Goal: Check status: Check status

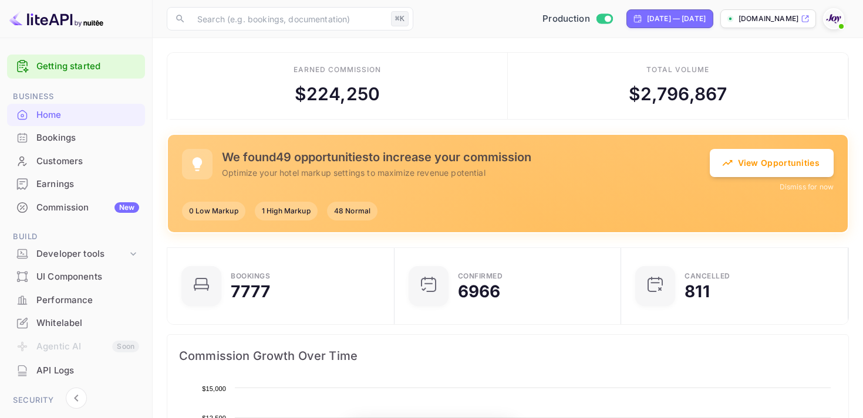
scroll to position [191, 220]
click at [75, 143] on div "Bookings" at bounding box center [87, 137] width 103 height 13
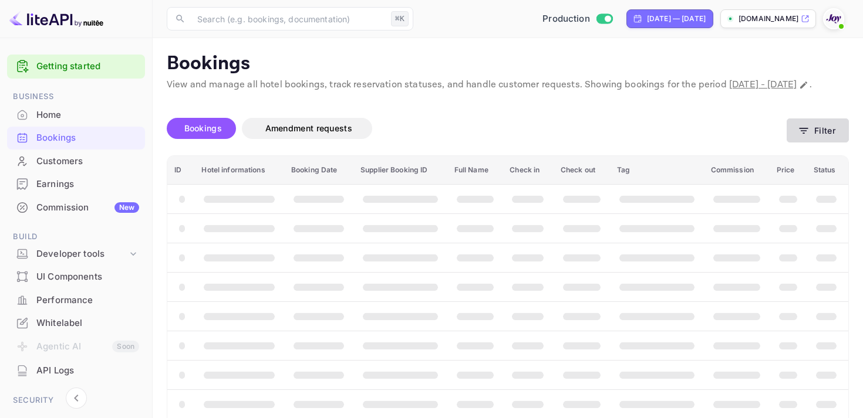
click at [812, 141] on button "Filter" at bounding box center [818, 131] width 62 height 24
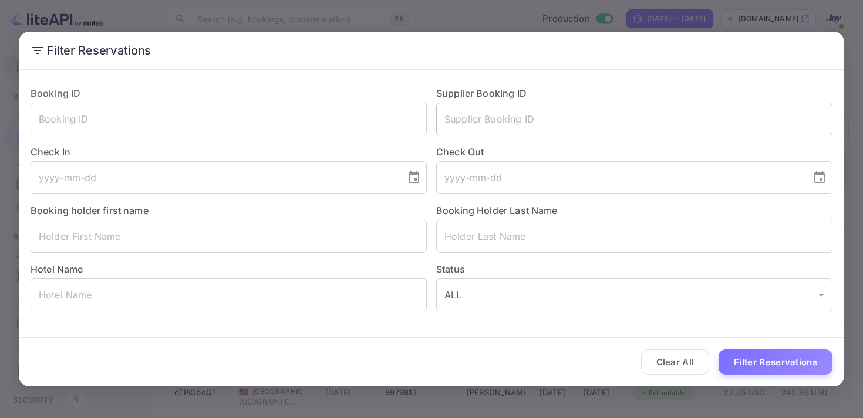
click at [475, 117] on input "text" at bounding box center [634, 119] width 396 height 33
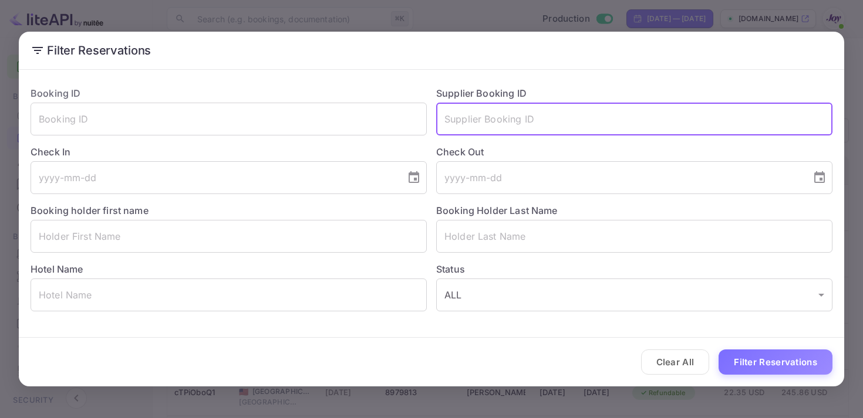
paste input "8934247"
type input "8934247"
click at [763, 362] on button "Filter Reservations" at bounding box center [775, 362] width 114 height 25
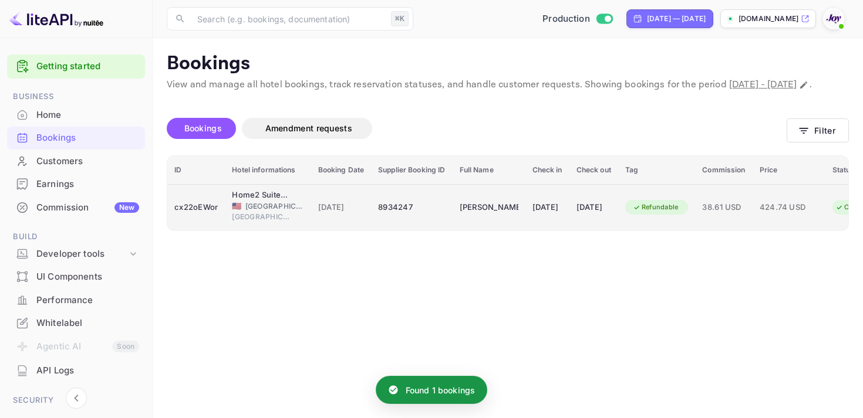
click at [543, 231] on td "[DATE]" at bounding box center [547, 207] width 44 height 46
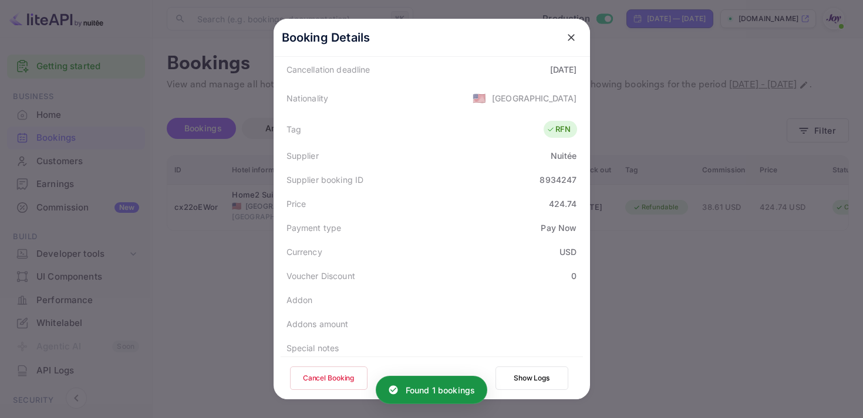
scroll to position [340, 0]
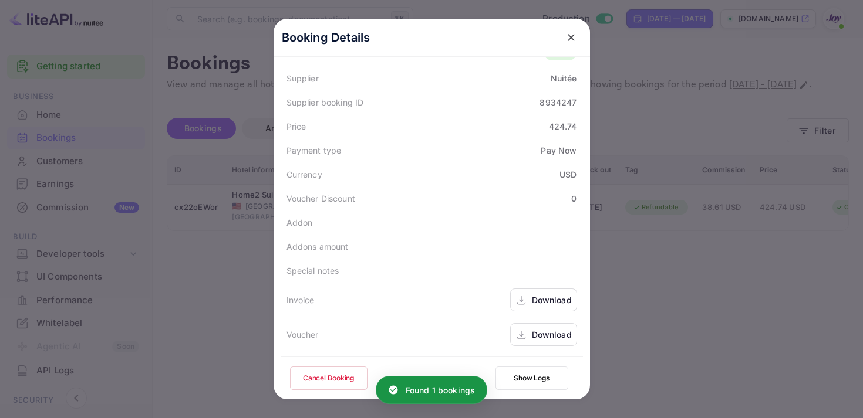
click at [524, 298] on icon at bounding box center [521, 301] width 12 height 12
click at [526, 340] on icon at bounding box center [521, 335] width 12 height 12
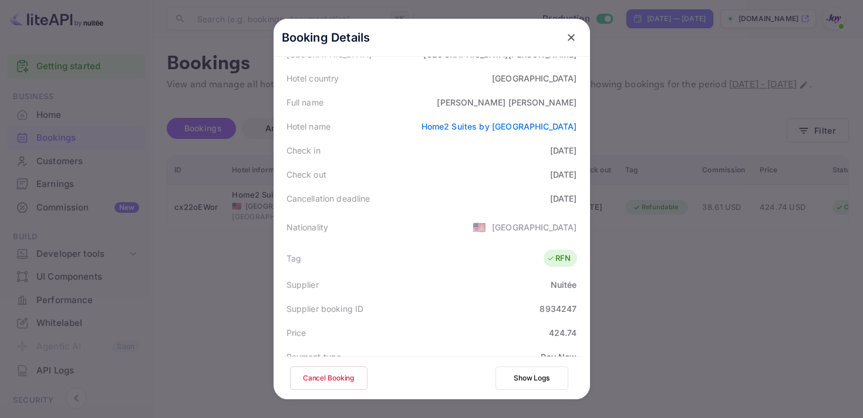
scroll to position [0, 0]
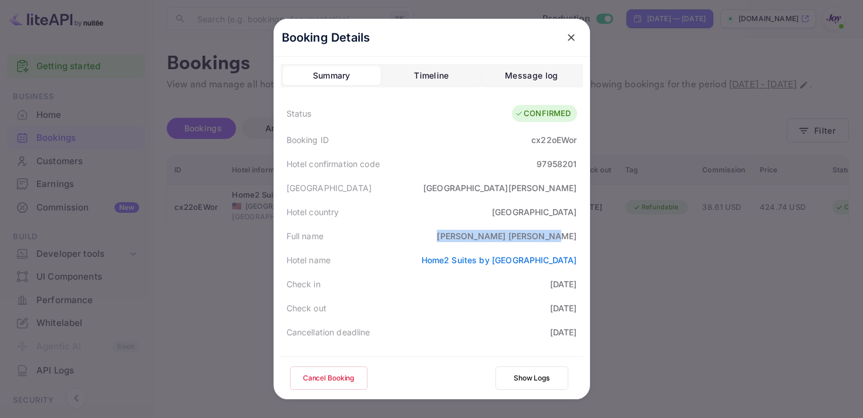
drag, startPoint x: 486, startPoint y: 237, endPoint x: 583, endPoint y: 237, distance: 96.8
click at [583, 237] on div "Booking Details Summary Timeline Message log Status CONFIRMED Booking ID cx22oE…" at bounding box center [432, 237] width 316 height 437
copy div "[PERSON_NAME]"
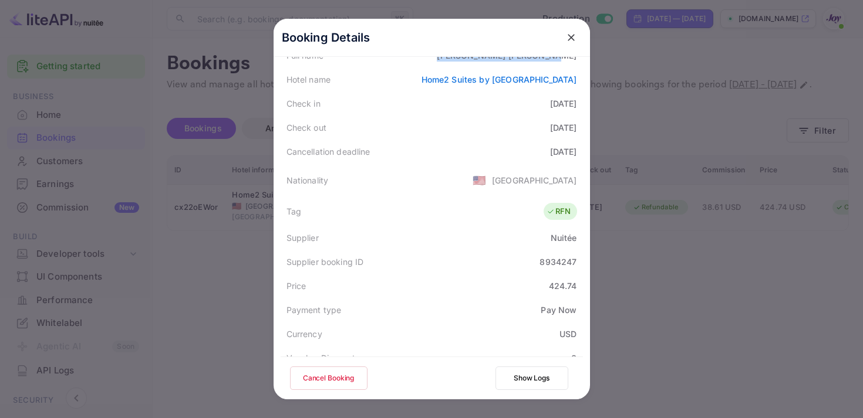
scroll to position [168, 0]
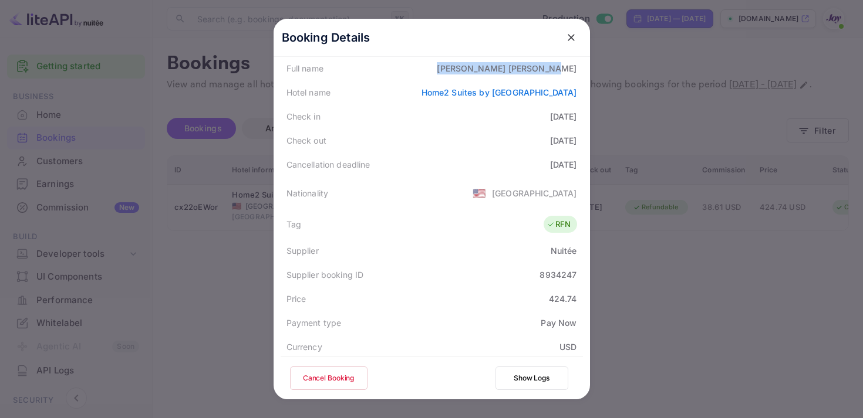
click at [576, 40] on icon "close" at bounding box center [571, 38] width 12 height 12
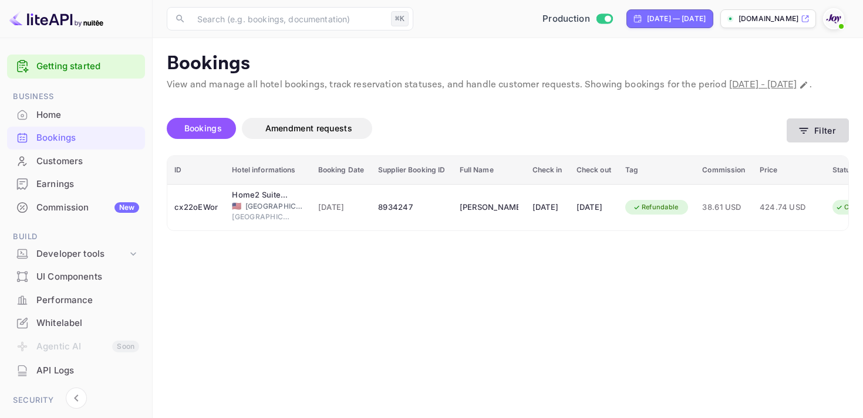
click at [802, 137] on icon "button" at bounding box center [804, 131] width 12 height 12
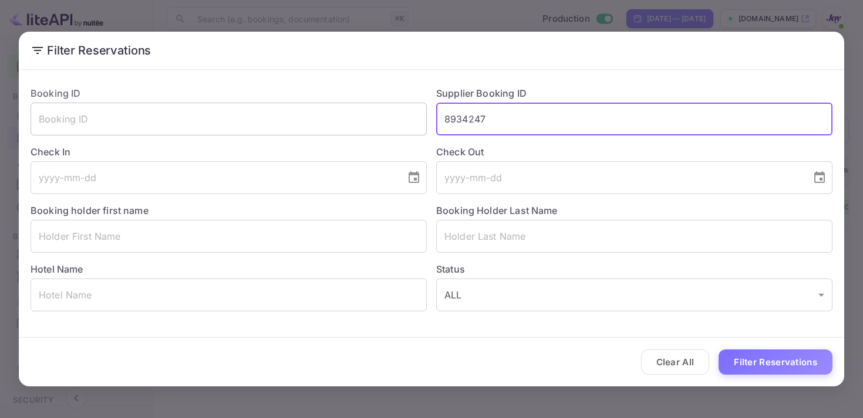
drag, startPoint x: 504, startPoint y: 115, endPoint x: 404, endPoint y: 110, distance: 99.3
click at [406, 110] on div "Booking ID ​ Supplier Booking ID 8934247 ​ Check In ​ Check Out ​ Booking holde…" at bounding box center [426, 194] width 811 height 235
paste input "8696714"
type input "8696714"
click at [796, 370] on button "Filter Reservations" at bounding box center [775, 362] width 114 height 25
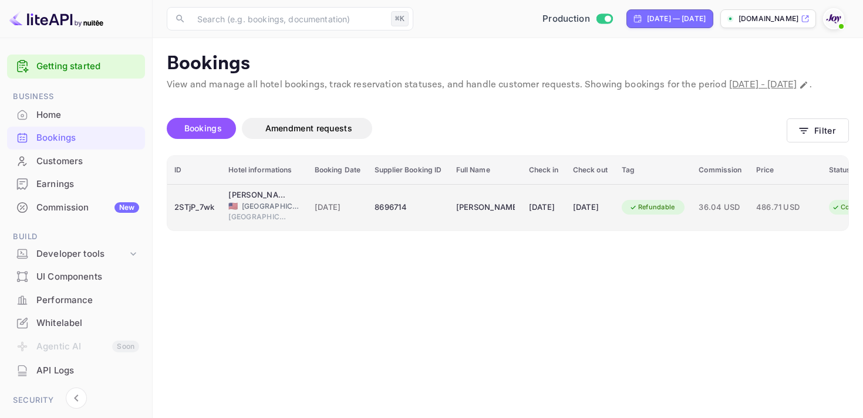
click at [535, 217] on div "[DATE]" at bounding box center [544, 207] width 30 height 19
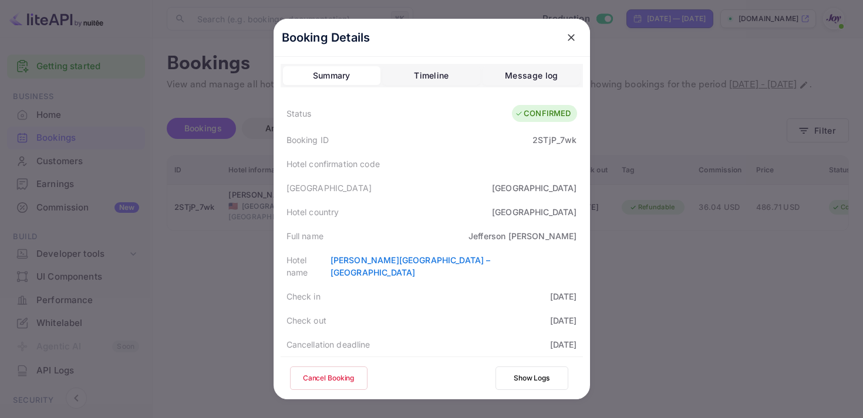
scroll to position [340, 0]
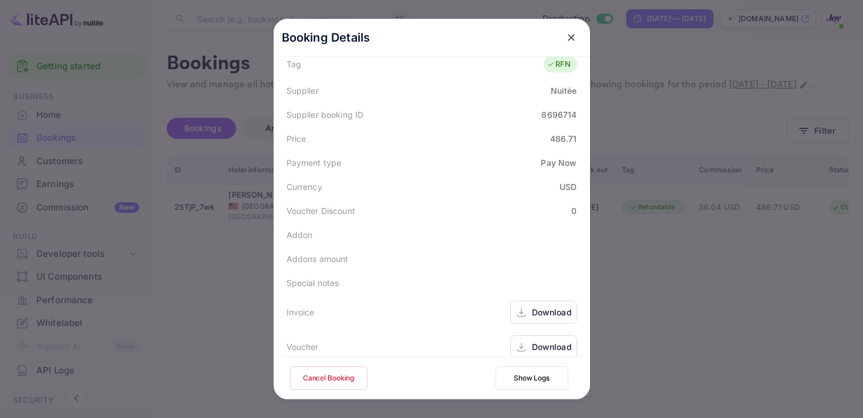
click at [535, 306] on div "Download" at bounding box center [552, 312] width 40 height 12
click at [541, 341] on div "Download" at bounding box center [552, 347] width 40 height 12
click at [566, 42] on icon "close" at bounding box center [571, 38] width 12 height 12
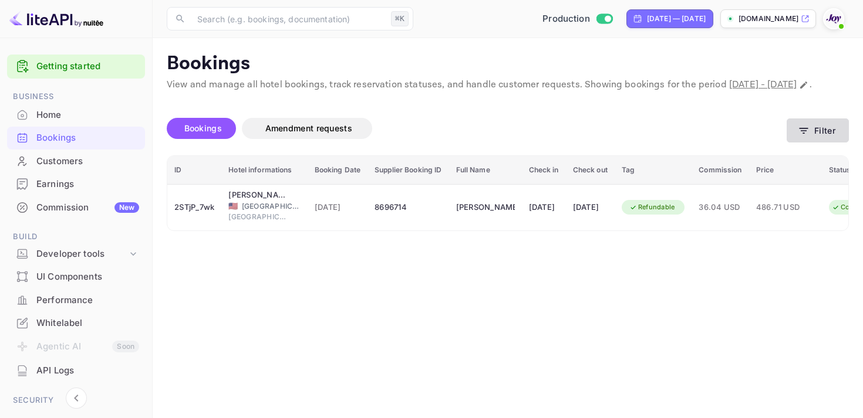
click at [809, 137] on icon "button" at bounding box center [804, 131] width 12 height 12
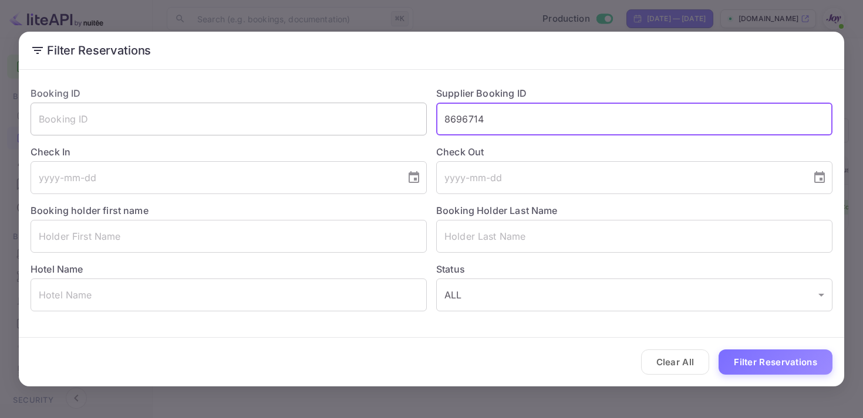
drag, startPoint x: 497, startPoint y: 113, endPoint x: 388, endPoint y: 104, distance: 108.9
click at [388, 104] on div "Booking ID ​ Supplier Booking ID 8696714 ​ Check In ​ Check Out ​ Booking holde…" at bounding box center [426, 194] width 811 height 235
paste input "8471360"
type input "8471360"
click at [802, 361] on button "Filter Reservations" at bounding box center [775, 362] width 114 height 25
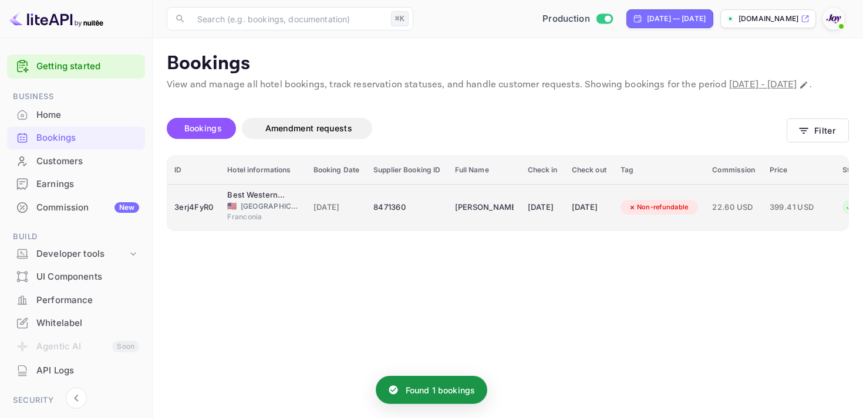
click at [606, 217] on div "[DATE]" at bounding box center [589, 207] width 35 height 19
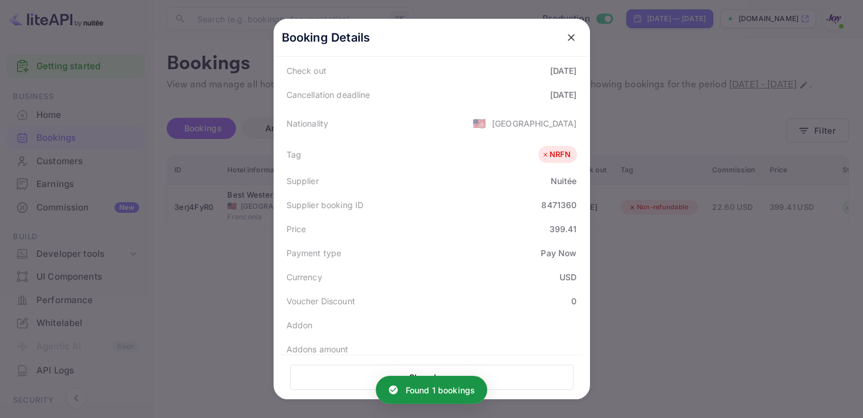
scroll to position [342, 0]
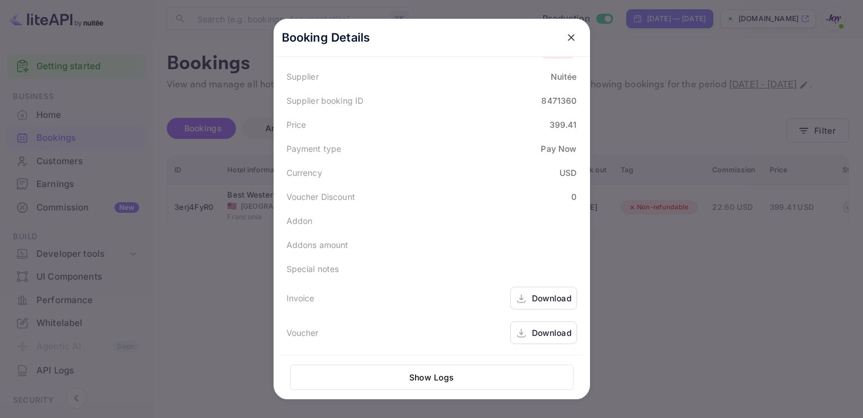
click at [531, 296] on div "Download" at bounding box center [543, 298] width 67 height 23
click at [521, 336] on icon at bounding box center [521, 334] width 12 height 12
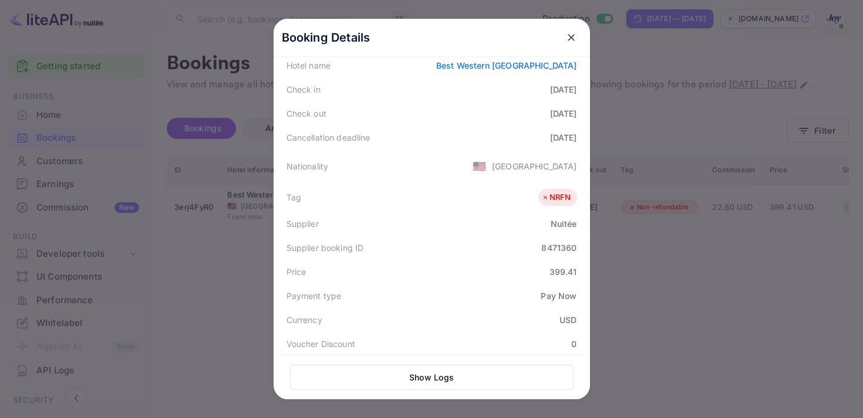
scroll to position [18, 0]
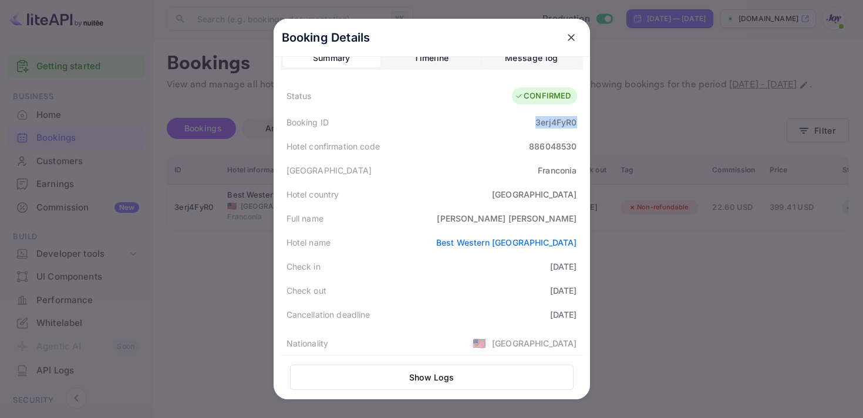
drag, startPoint x: 527, startPoint y: 125, endPoint x: 578, endPoint y: 126, distance: 50.5
click at [578, 126] on div "Booking ID 3erj4FyR0" at bounding box center [432, 122] width 302 height 24
copy div "3erj4FyR0"
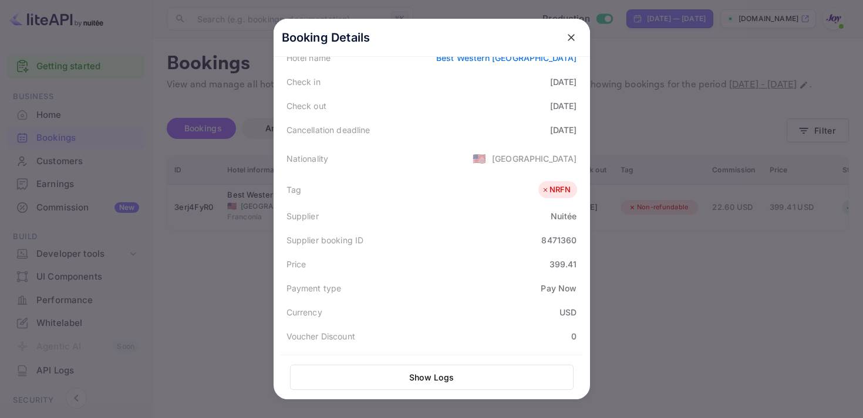
scroll to position [170, 0]
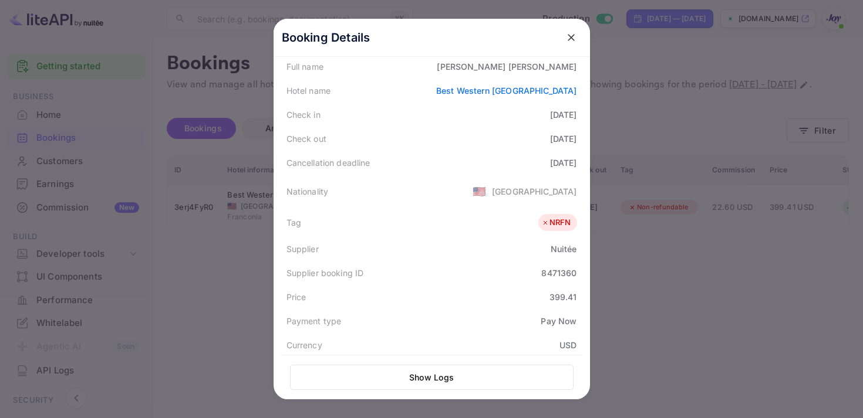
click at [571, 32] on icon "close" at bounding box center [571, 38] width 12 height 12
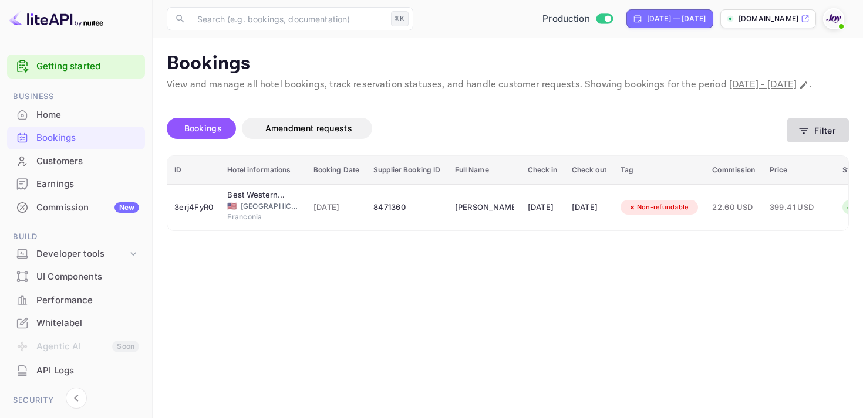
click at [812, 143] on button "Filter" at bounding box center [818, 131] width 62 height 24
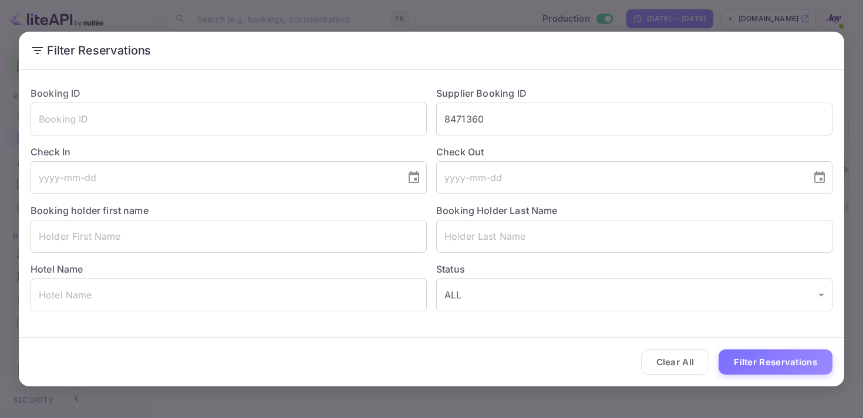
drag, startPoint x: 495, startPoint y: 122, endPoint x: 429, endPoint y: 116, distance: 66.0
click at [434, 116] on div "Supplier Booking ID 8471360 ​" at bounding box center [630, 106] width 406 height 59
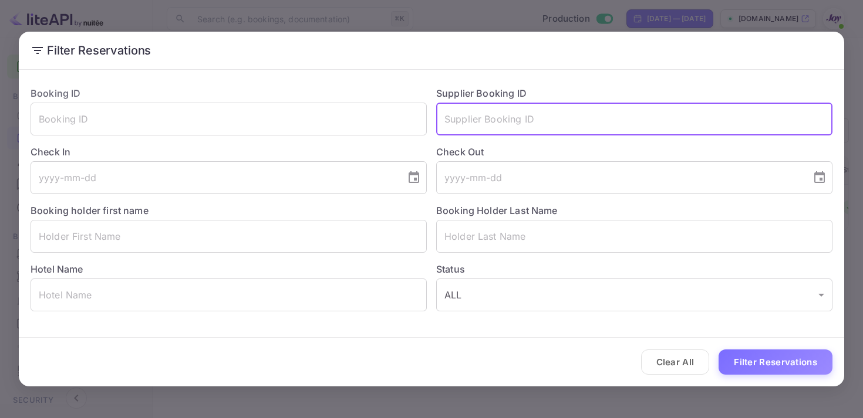
paste input "8979586"
type input "8979586"
click at [785, 360] on button "Filter Reservations" at bounding box center [775, 362] width 114 height 25
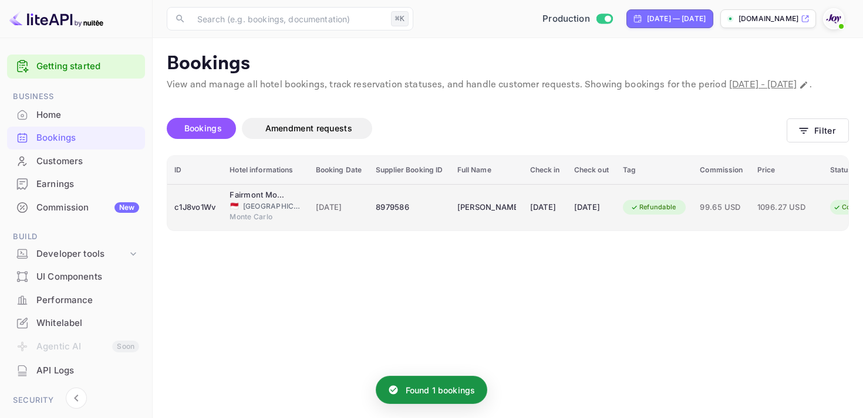
click at [594, 231] on td "[DATE]" at bounding box center [591, 207] width 49 height 46
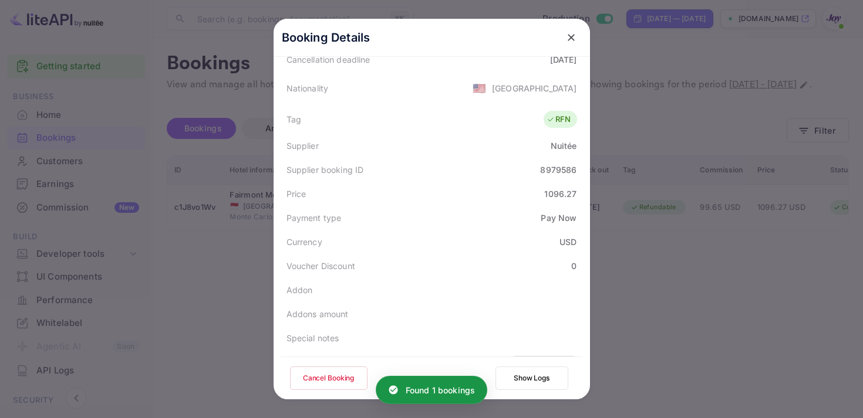
scroll to position [340, 0]
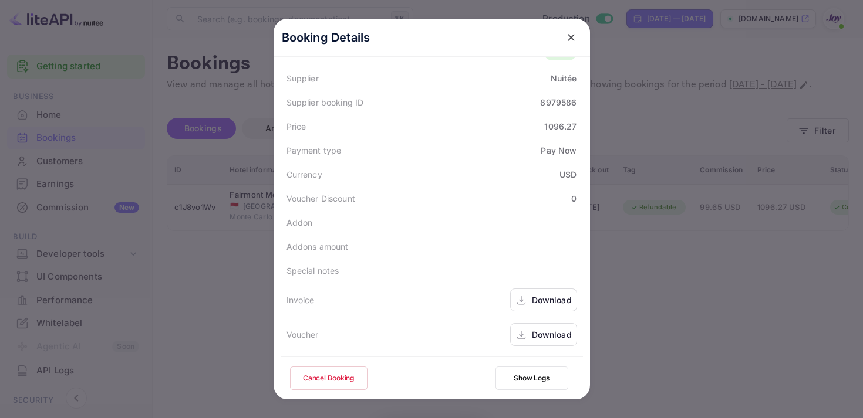
click at [529, 297] on div "Download" at bounding box center [543, 300] width 67 height 23
click at [533, 333] on div "Download" at bounding box center [552, 335] width 40 height 12
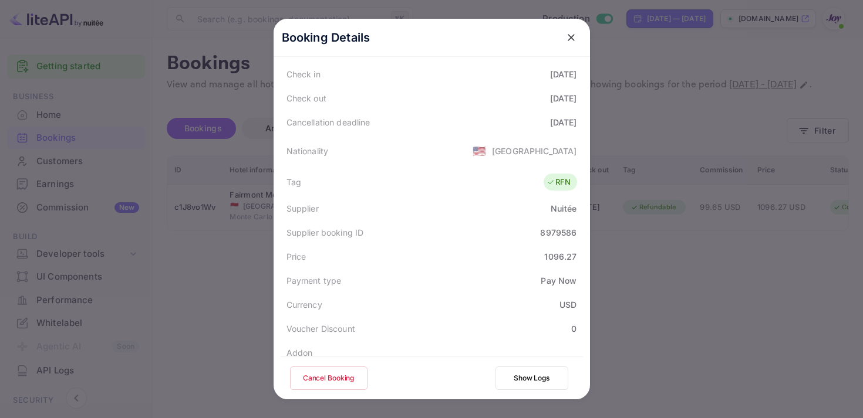
click at [569, 40] on icon "close" at bounding box center [571, 38] width 12 height 12
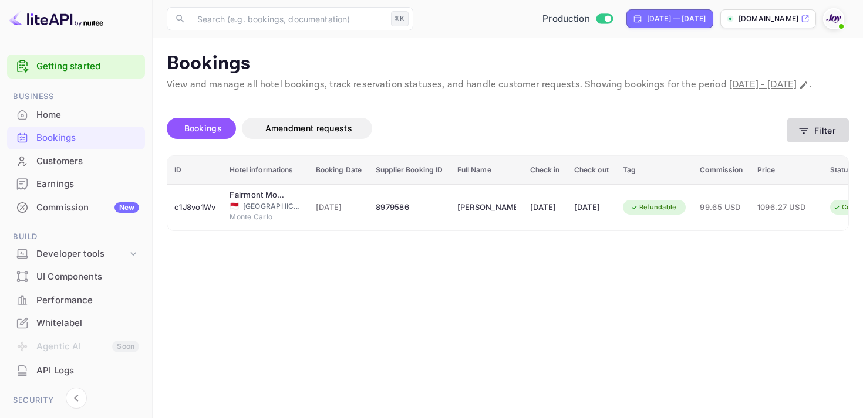
click at [827, 142] on button "Filter" at bounding box center [818, 131] width 62 height 24
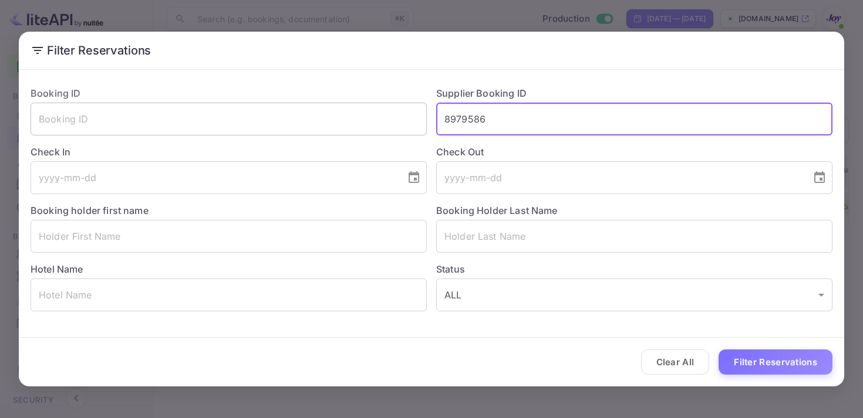
drag, startPoint x: 495, startPoint y: 109, endPoint x: 425, endPoint y: 105, distance: 69.9
click at [433, 106] on div "Supplier Booking ID 8979586 ​" at bounding box center [630, 106] width 406 height 59
drag, startPoint x: 502, startPoint y: 123, endPoint x: 346, endPoint y: 96, distance: 158.4
click at [346, 99] on div "Booking ID ​ Supplier Booking ID 8979586 ​ Check In ​ Check Out ​ Booking holde…" at bounding box center [426, 194] width 811 height 235
paste input "8586082"
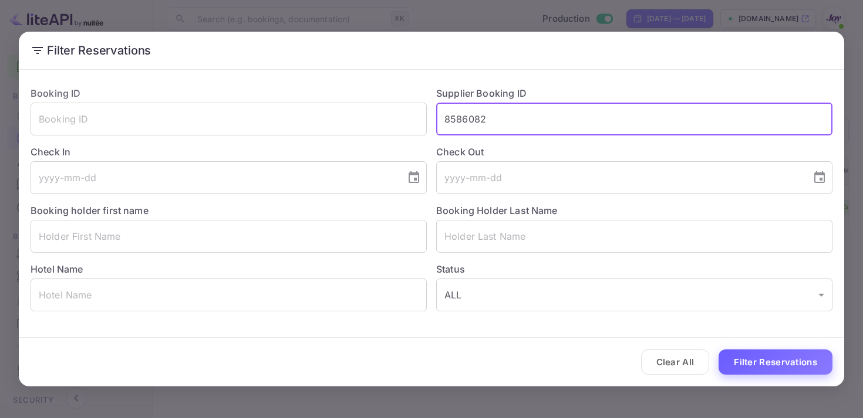
type input "8586082"
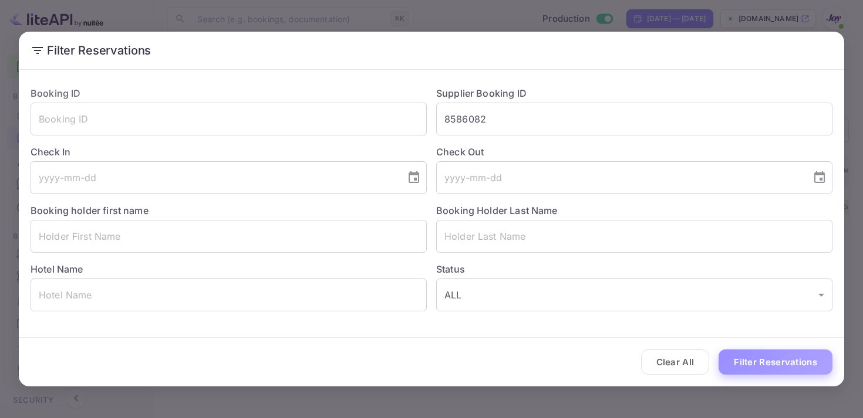
click at [750, 360] on button "Filter Reservations" at bounding box center [775, 362] width 114 height 25
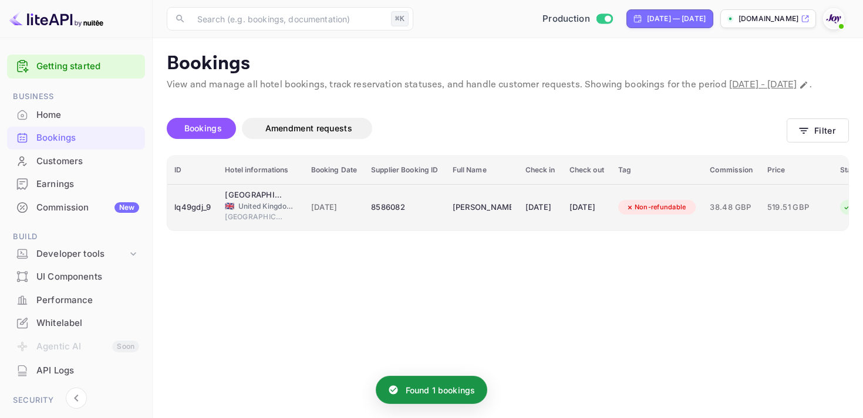
click at [593, 211] on td "[DATE]" at bounding box center [586, 207] width 49 height 46
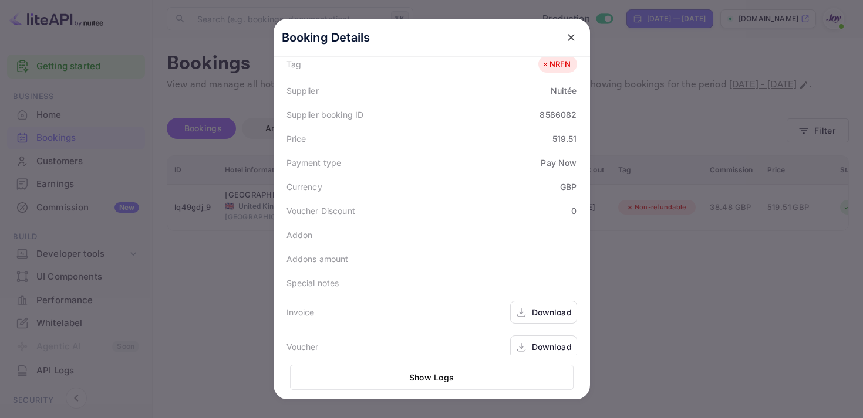
scroll to position [342, 0]
click at [518, 306] on div "Download" at bounding box center [543, 310] width 67 height 23
click at [541, 339] on div "Download" at bounding box center [552, 345] width 40 height 12
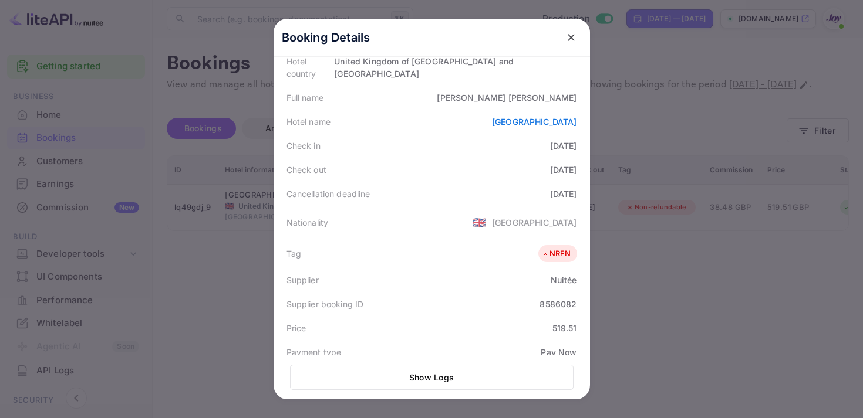
click at [572, 31] on button "close" at bounding box center [571, 37] width 21 height 21
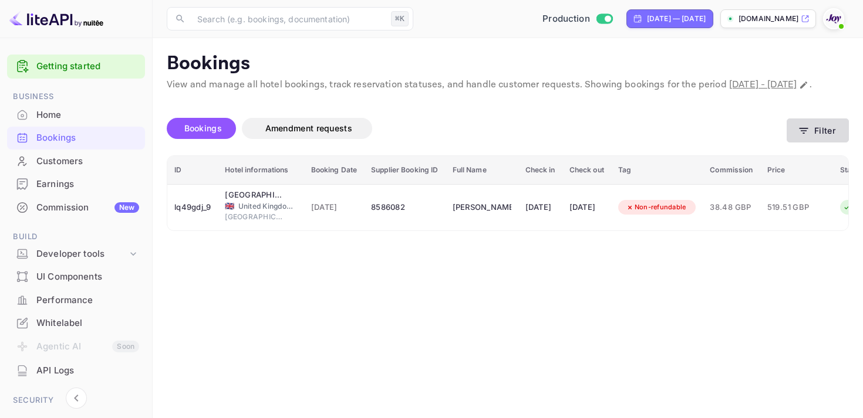
click at [817, 143] on button "Filter" at bounding box center [818, 131] width 62 height 24
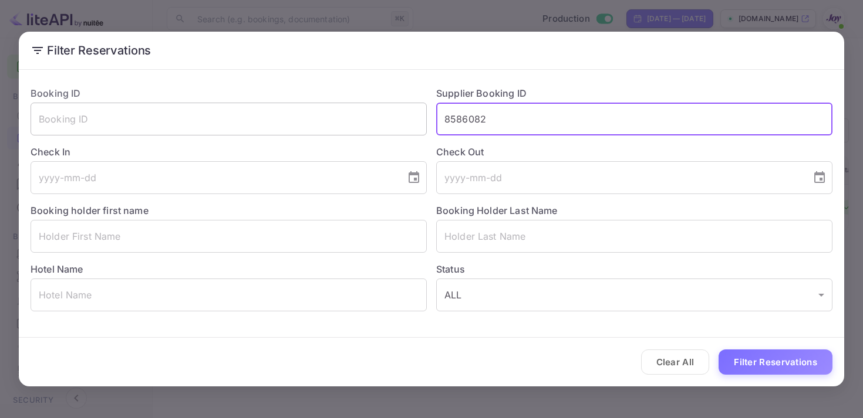
drag, startPoint x: 497, startPoint y: 121, endPoint x: 381, endPoint y: 112, distance: 116.0
click at [386, 114] on div "Booking ID ​ Supplier Booking ID 8586082 ​ Check In ​ Check Out ​ Booking holde…" at bounding box center [426, 194] width 811 height 235
paste input "9059758"
type input "9059758"
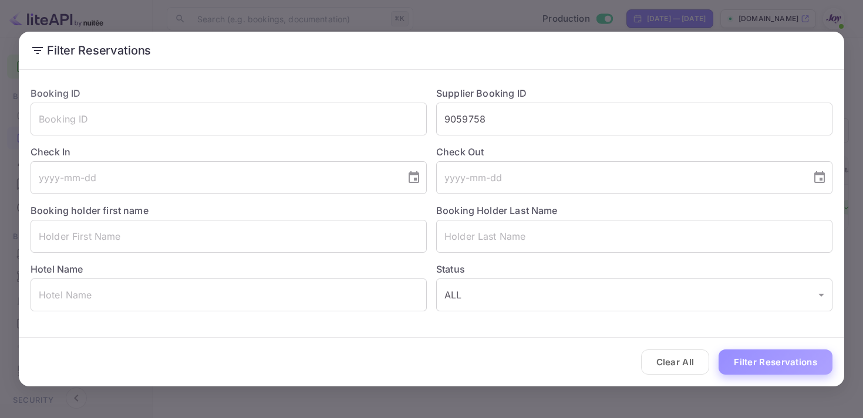
click at [792, 360] on button "Filter Reservations" at bounding box center [775, 362] width 114 height 25
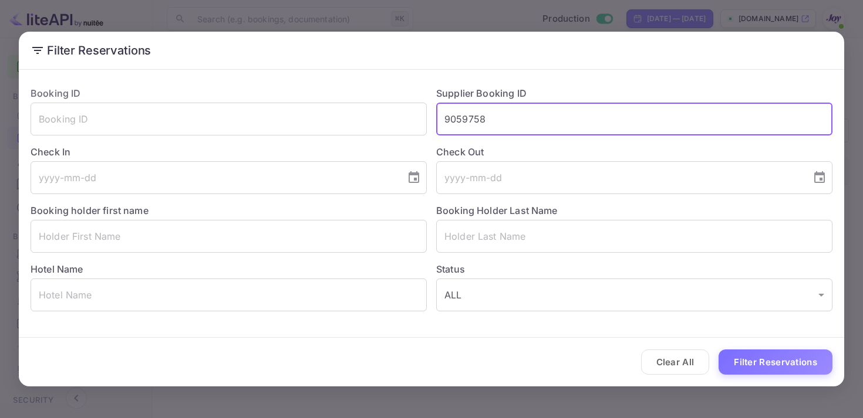
drag, startPoint x: 501, startPoint y: 120, endPoint x: 350, endPoint y: 83, distance: 155.5
click at [350, 84] on div "Booking ID ​ Supplier Booking ID 9059758 ​ Check In ​ Check Out ​ Booking holde…" at bounding box center [426, 194] width 811 height 235
paste input "9059758"
type input "9059758"
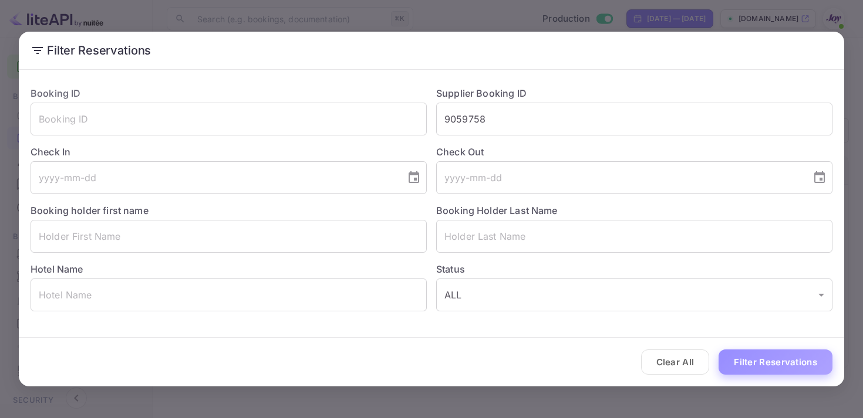
click at [785, 364] on button "Filter Reservations" at bounding box center [775, 362] width 114 height 25
click at [682, 357] on button "Clear All" at bounding box center [675, 362] width 69 height 25
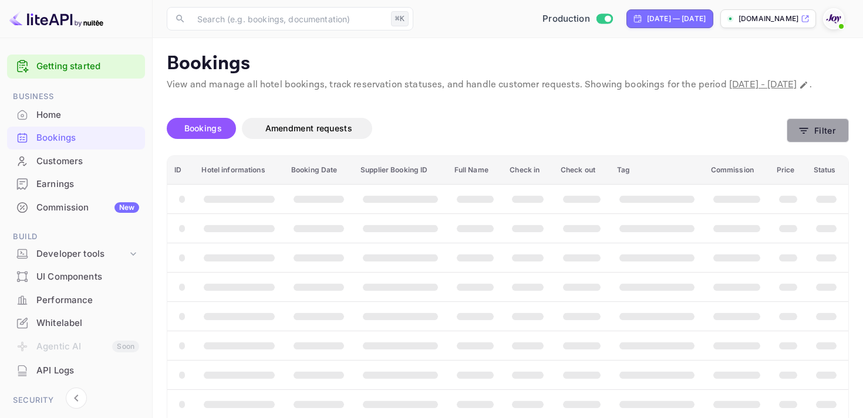
click at [802, 143] on button "Filter" at bounding box center [818, 131] width 62 height 24
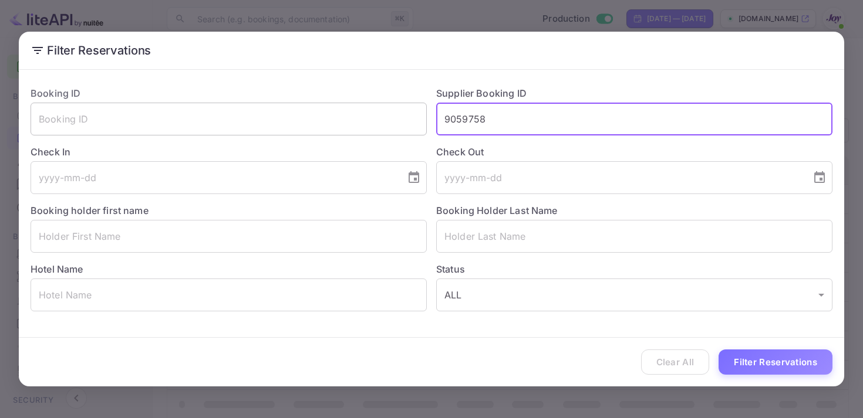
drag, startPoint x: 483, startPoint y: 128, endPoint x: 377, endPoint y: 111, distance: 107.0
click at [380, 111] on div "Booking ID ​ Supplier Booking ID 9059758 ​ Check In ​ Check Out ​ Booking holde…" at bounding box center [426, 194] width 811 height 235
paste input "9059758"
type input "9059758"
click at [792, 366] on button "Filter Reservations" at bounding box center [775, 362] width 114 height 25
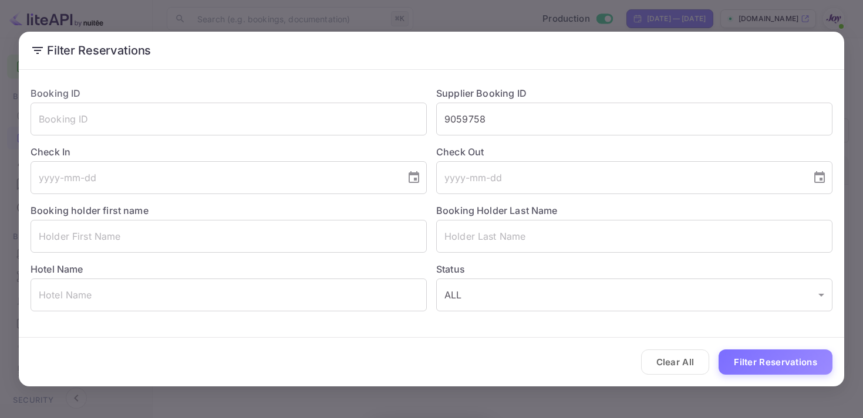
click at [782, 29] on div "Filter Reservations Booking ID ​ Supplier Booking ID 9059758 ​ Check In ​ Check…" at bounding box center [431, 209] width 863 height 418
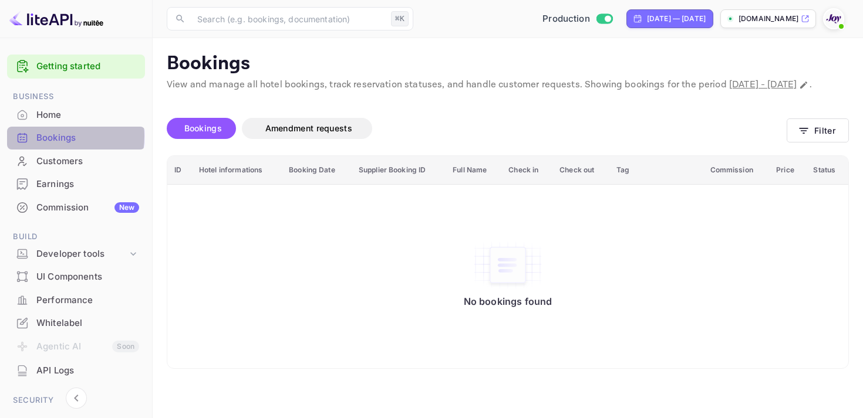
click at [50, 136] on div "Bookings" at bounding box center [87, 137] width 103 height 13
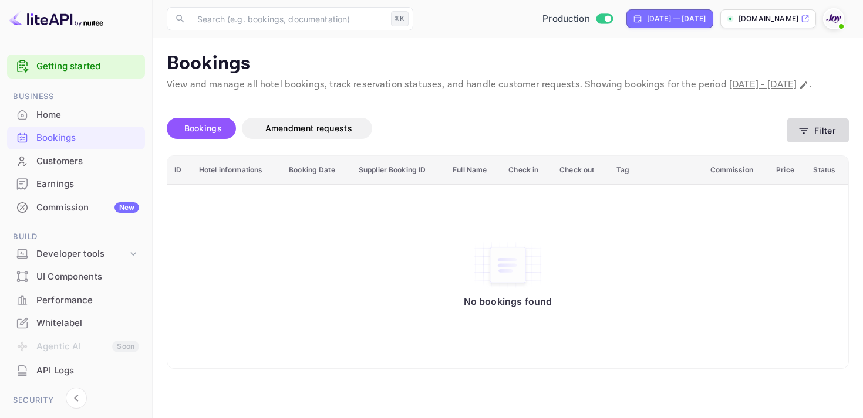
click at [807, 137] on icon "button" at bounding box center [804, 131] width 12 height 12
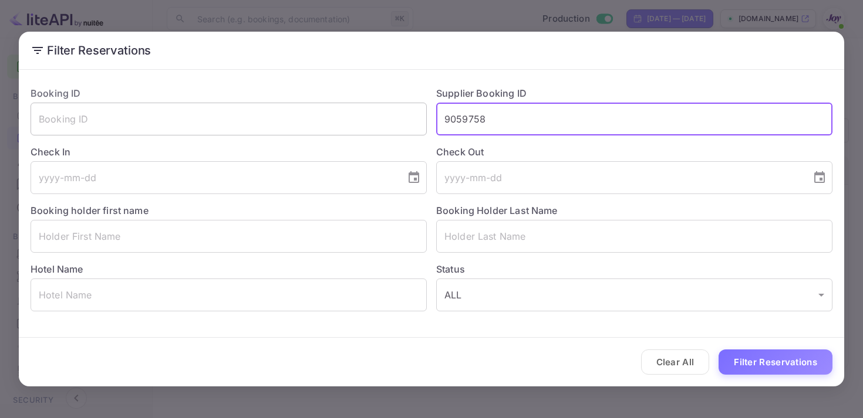
drag, startPoint x: 490, startPoint y: 128, endPoint x: 386, endPoint y: 106, distance: 105.6
click at [386, 106] on div "Booking ID ​ Supplier Booking ID 9059758 ​ Check In ​ Check Out ​ Booking holde…" at bounding box center [426, 194] width 811 height 235
paste input "9043381"
type input "9043381"
click at [751, 359] on button "Filter Reservations" at bounding box center [775, 362] width 114 height 25
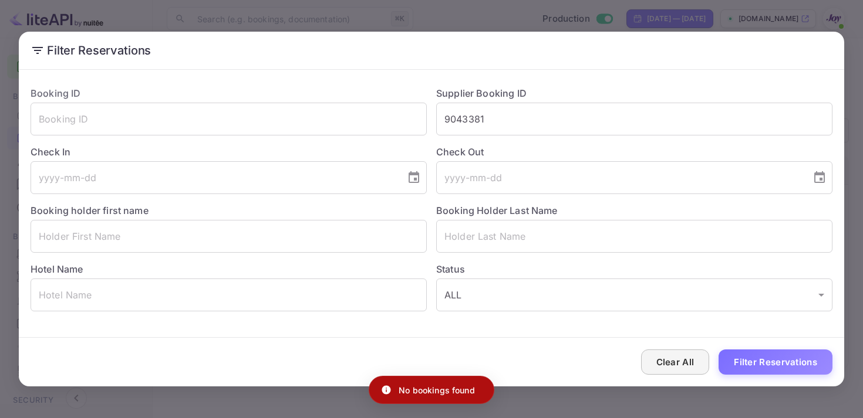
click at [677, 358] on button "Clear All" at bounding box center [675, 362] width 69 height 25
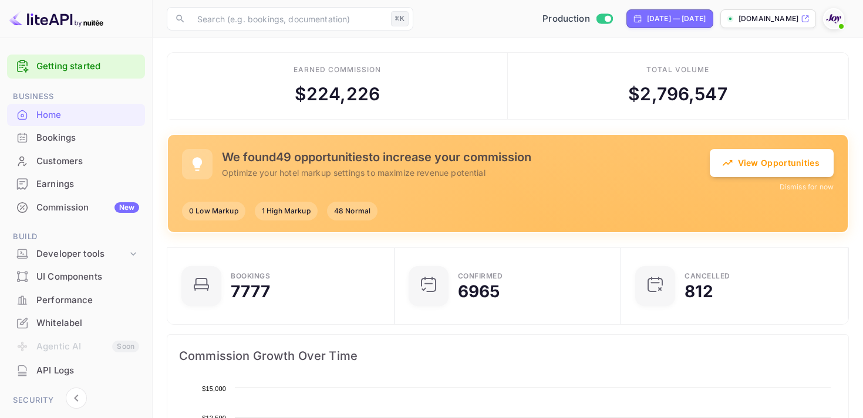
scroll to position [191, 220]
click at [55, 134] on div "Bookings" at bounding box center [87, 137] width 103 height 13
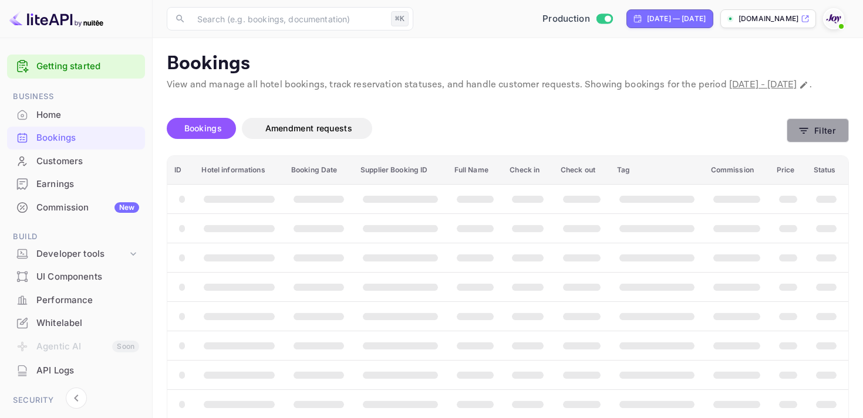
click at [831, 143] on button "Filter" at bounding box center [818, 131] width 62 height 24
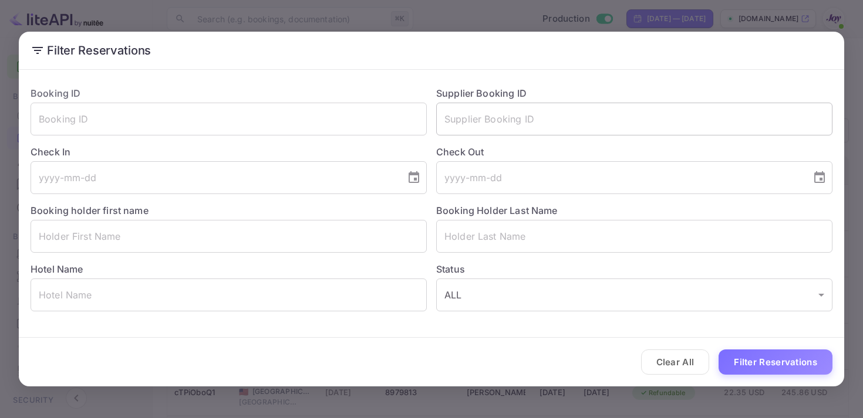
click at [594, 117] on input "text" at bounding box center [634, 119] width 396 height 33
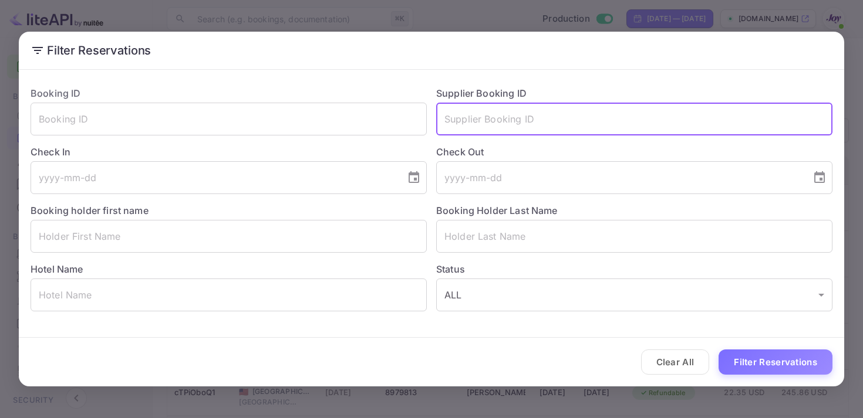
paste input "9043381"
type input "9043381"
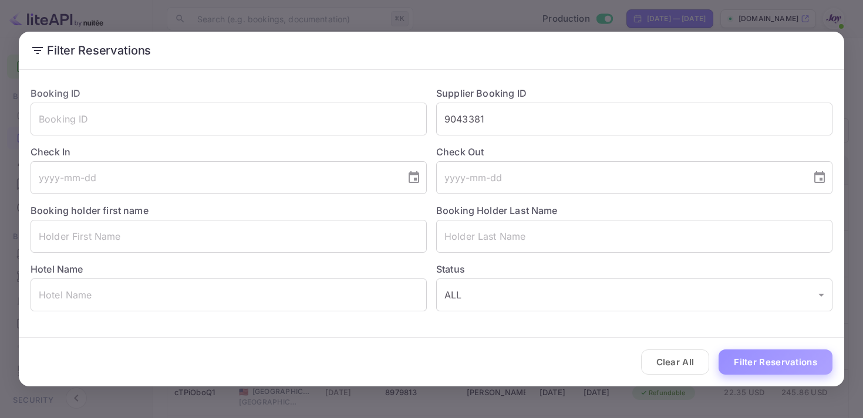
click at [764, 363] on button "Filter Reservations" at bounding box center [775, 362] width 114 height 25
click at [741, 13] on div "Filter Reservations Booking ID ​ Supplier Booking ID 9043381 ​ Check In ​ Check…" at bounding box center [431, 209] width 863 height 418
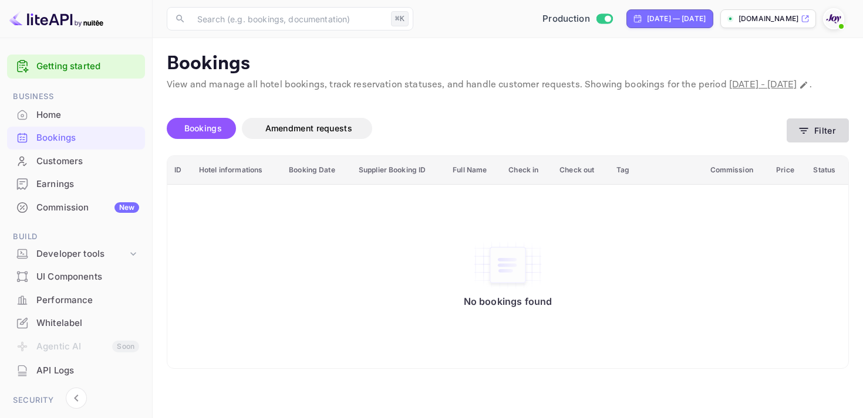
click at [801, 143] on button "Filter" at bounding box center [818, 131] width 62 height 24
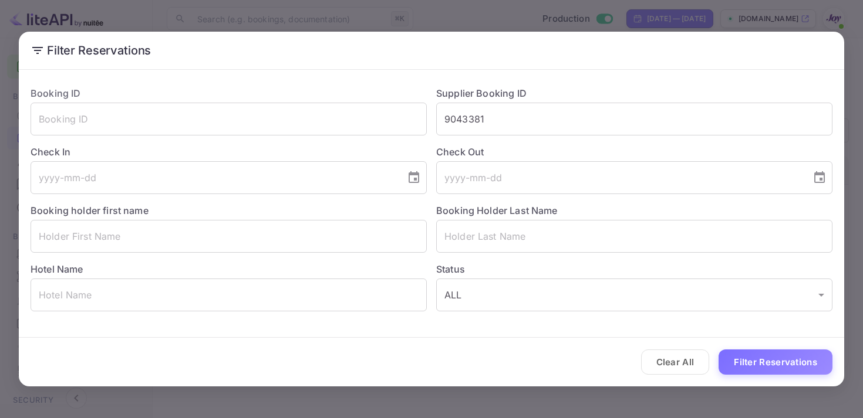
drag, startPoint x: 501, startPoint y: 119, endPoint x: 366, endPoint y: 99, distance: 136.6
click at [366, 99] on div "Booking ID ​ Supplier Booking ID 9043381 ​ Check In ​ Check Out ​ Booking holde…" at bounding box center [426, 194] width 811 height 235
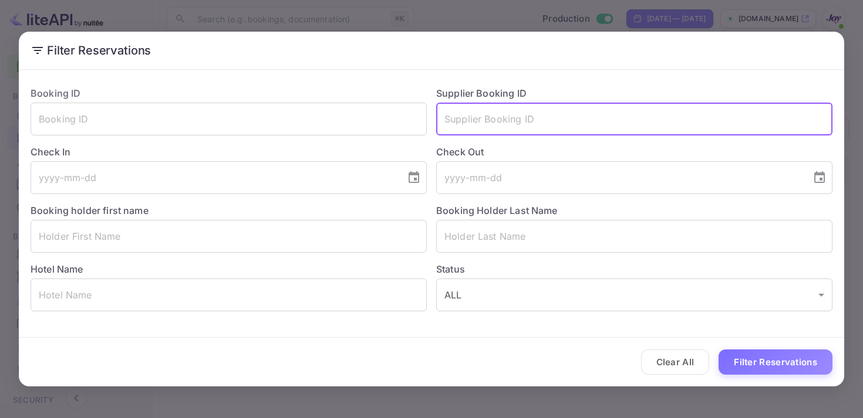
paste input "8998074"
type input "8998074"
click at [757, 360] on button "Filter Reservations" at bounding box center [775, 362] width 114 height 25
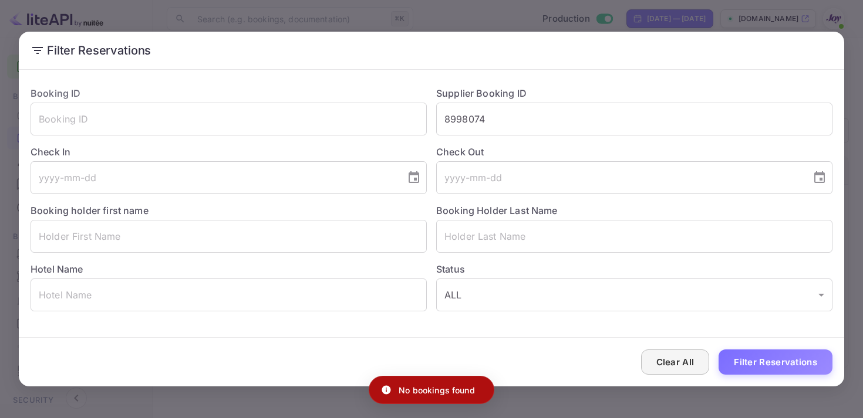
click at [666, 367] on button "Clear All" at bounding box center [675, 362] width 69 height 25
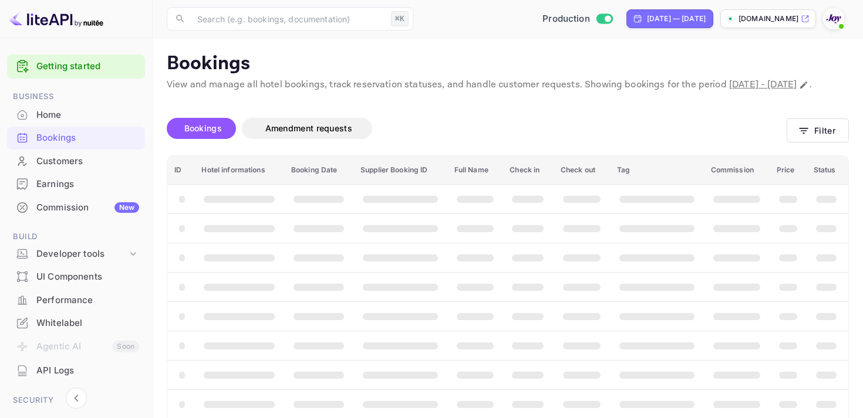
click at [58, 144] on div "Bookings" at bounding box center [87, 137] width 103 height 13
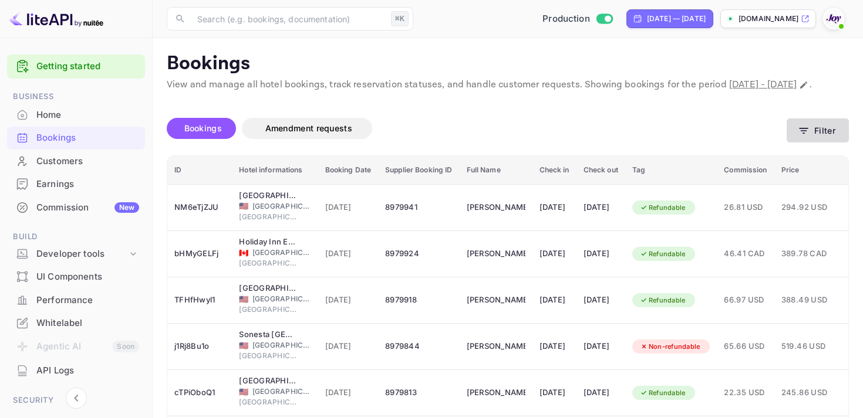
click at [800, 137] on icon "button" at bounding box center [804, 131] width 12 height 12
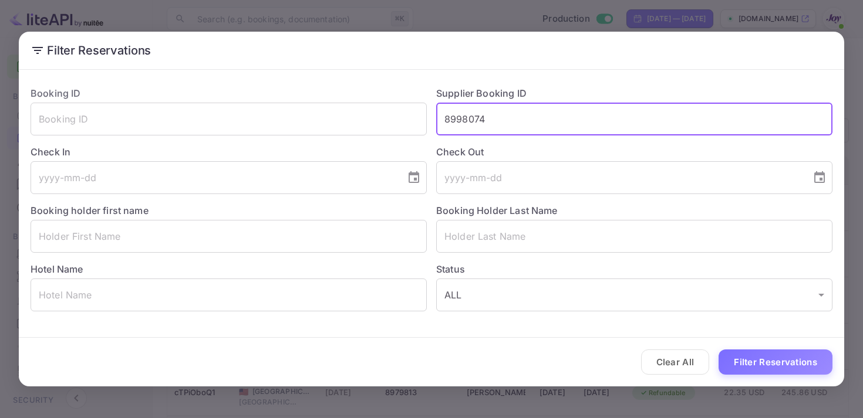
drag, startPoint x: 498, startPoint y: 126, endPoint x: 383, endPoint y: 93, distance: 120.4
click at [392, 96] on div "Booking ID ​ Supplier Booking ID 8998074 ​ Check In ​ Check Out ​ Booking holde…" at bounding box center [426, 194] width 811 height 235
paste input "8998074"
type input "8998074"
click at [746, 365] on button "Filter Reservations" at bounding box center [775, 362] width 114 height 25
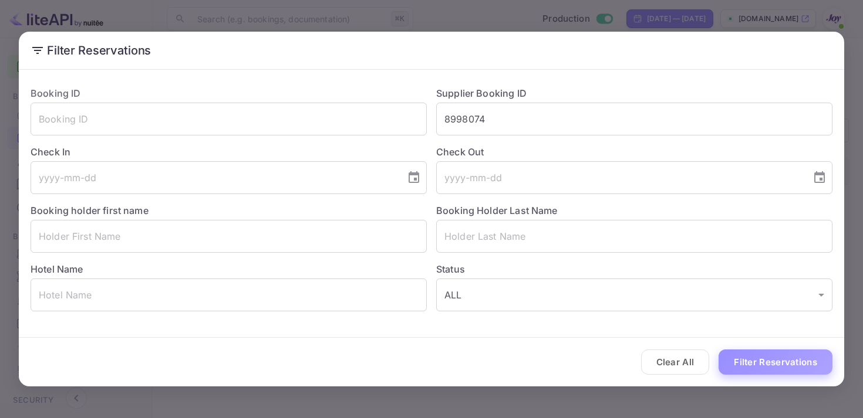
click at [778, 374] on button "Filter Reservations" at bounding box center [775, 362] width 114 height 25
